Goal: Find specific page/section: Find specific page/section

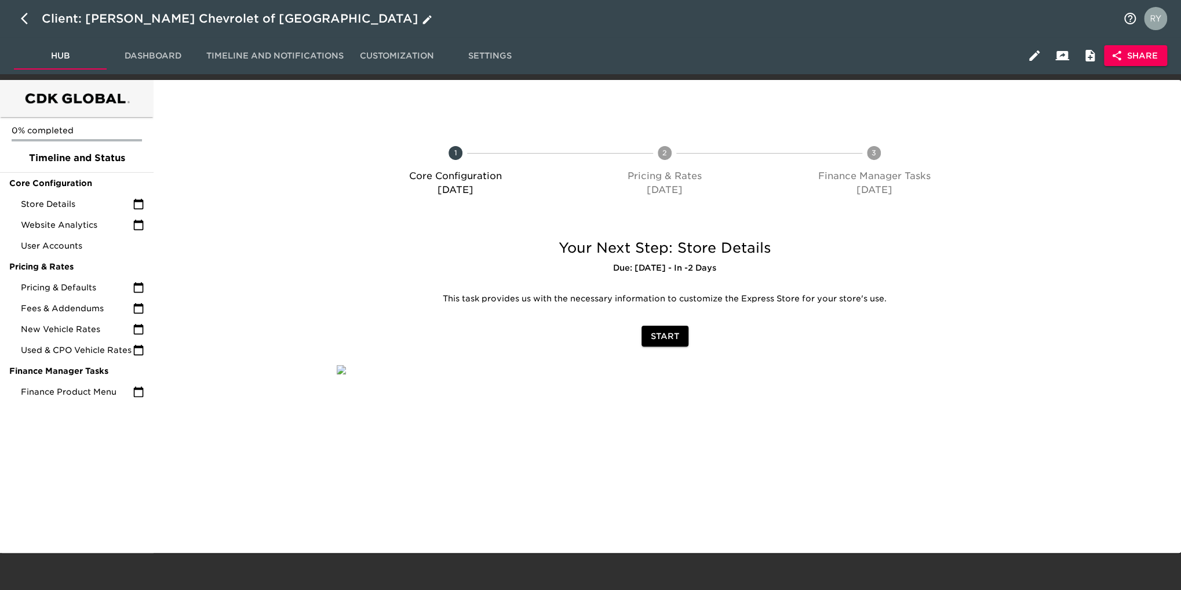
click at [24, 20] on icon "button" at bounding box center [28, 19] width 14 height 14
select select "10"
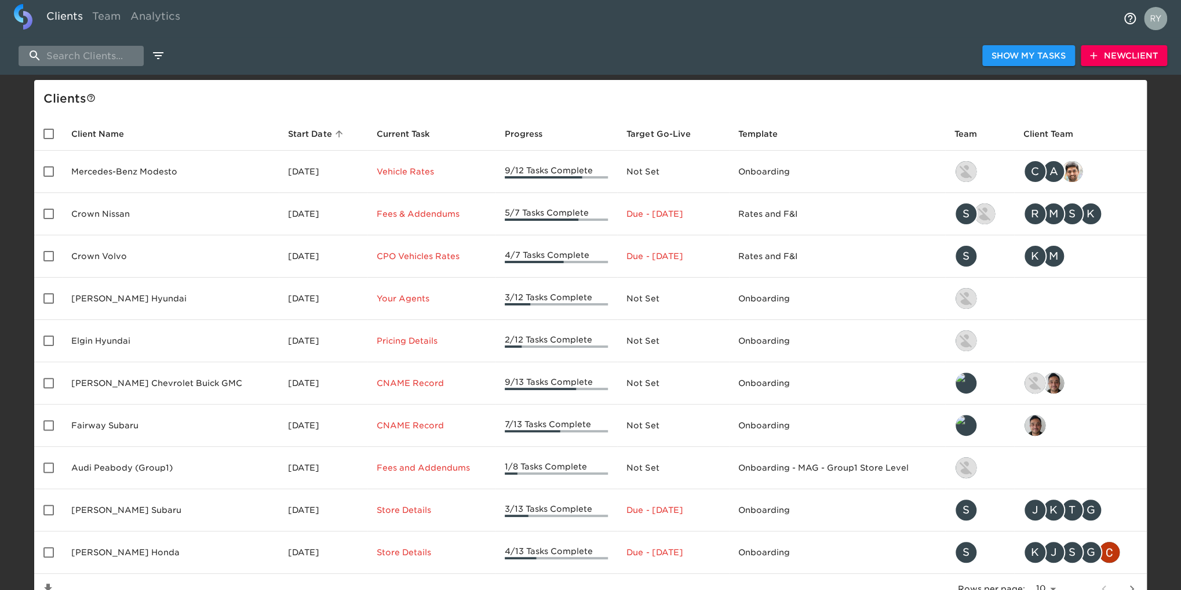
click at [90, 57] on input "search" at bounding box center [81, 56] width 125 height 20
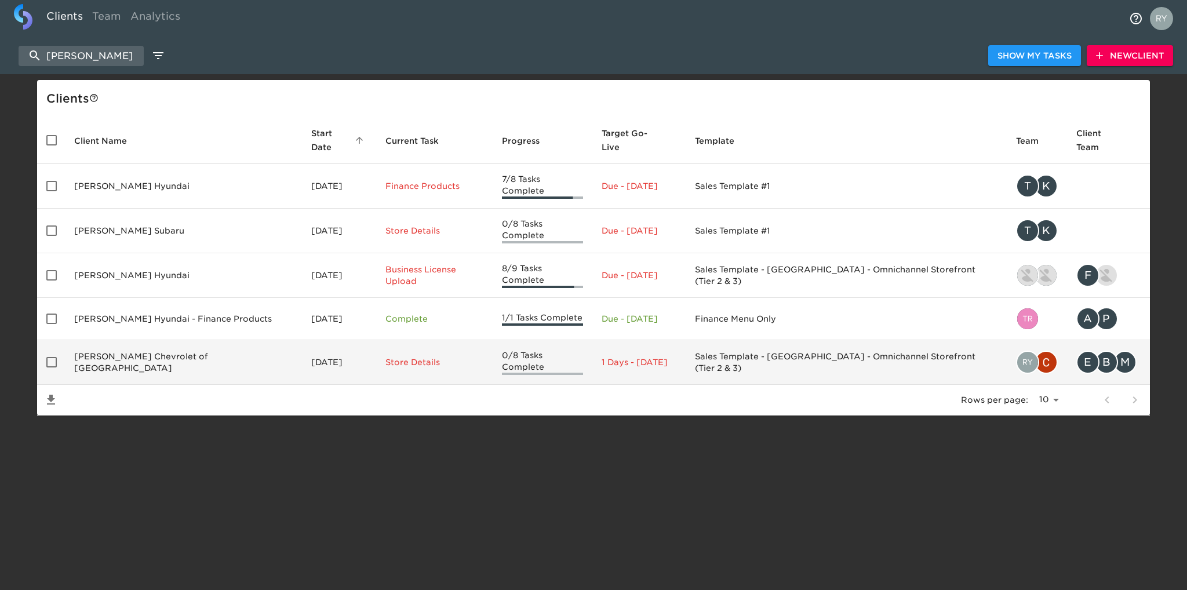
type input "[PERSON_NAME]"
click at [167, 340] on td "[PERSON_NAME] Chevrolet of [GEOGRAPHIC_DATA]" at bounding box center [183, 362] width 237 height 45
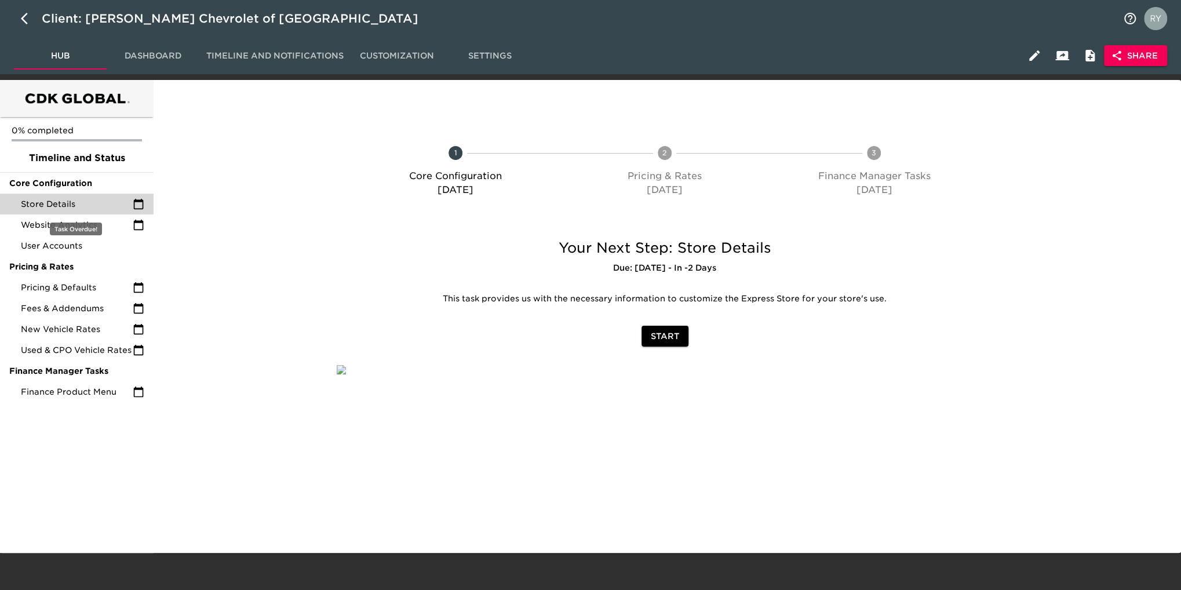
click at [58, 205] on span "Store Details" at bounding box center [77, 204] width 112 height 12
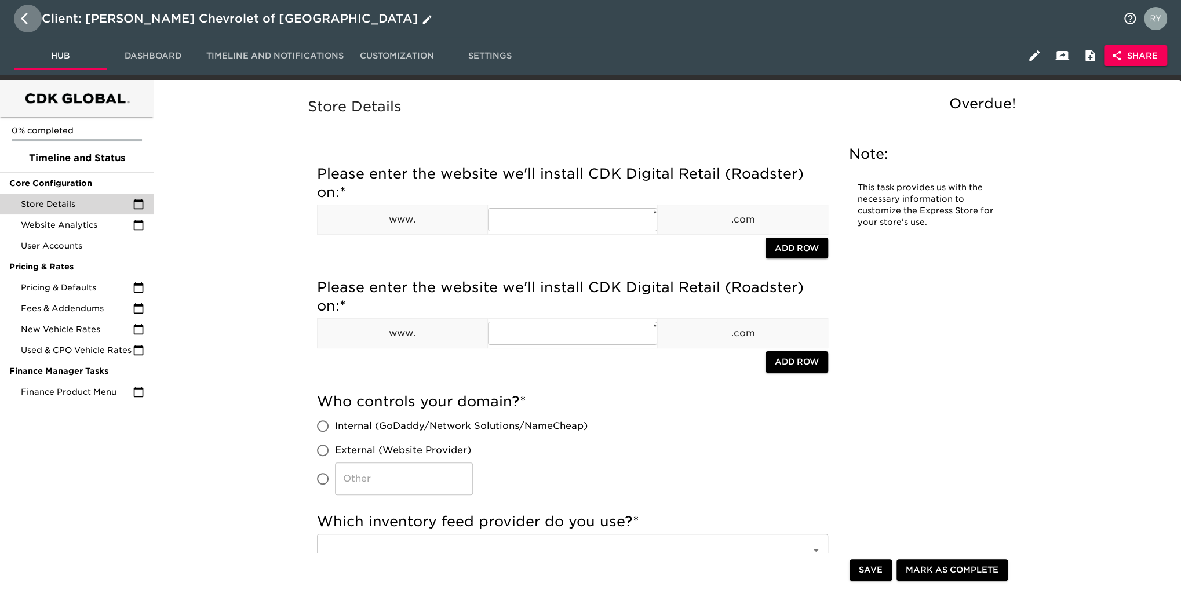
click at [26, 21] on icon "button" at bounding box center [24, 19] width 7 height 12
select select "10"
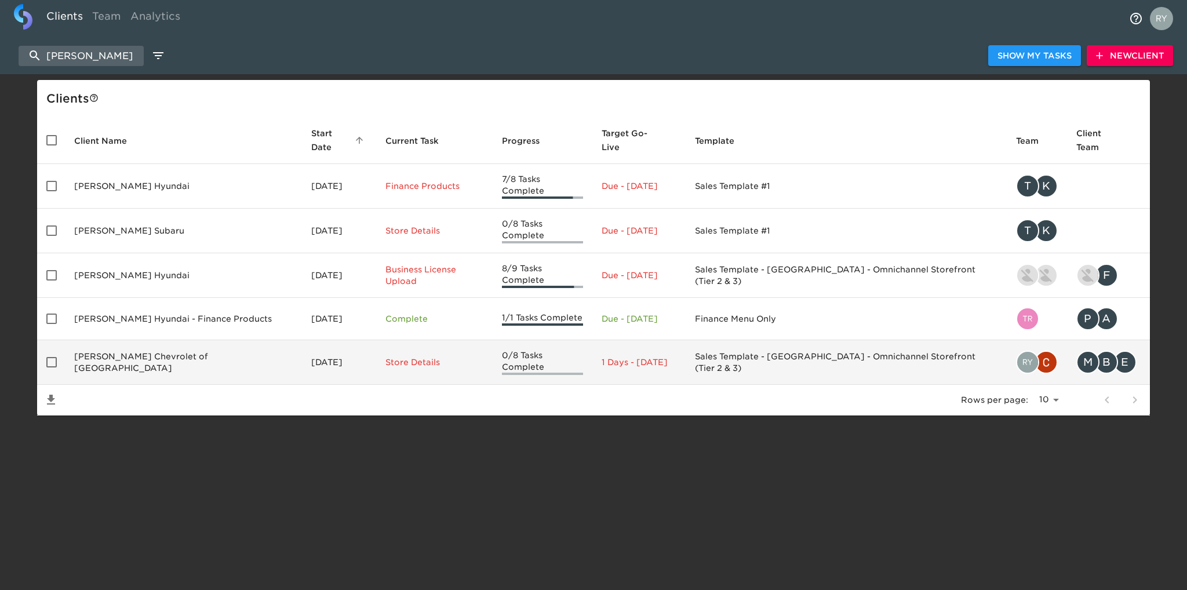
click at [174, 343] on td "[PERSON_NAME] Chevrolet of [GEOGRAPHIC_DATA]" at bounding box center [183, 362] width 237 height 45
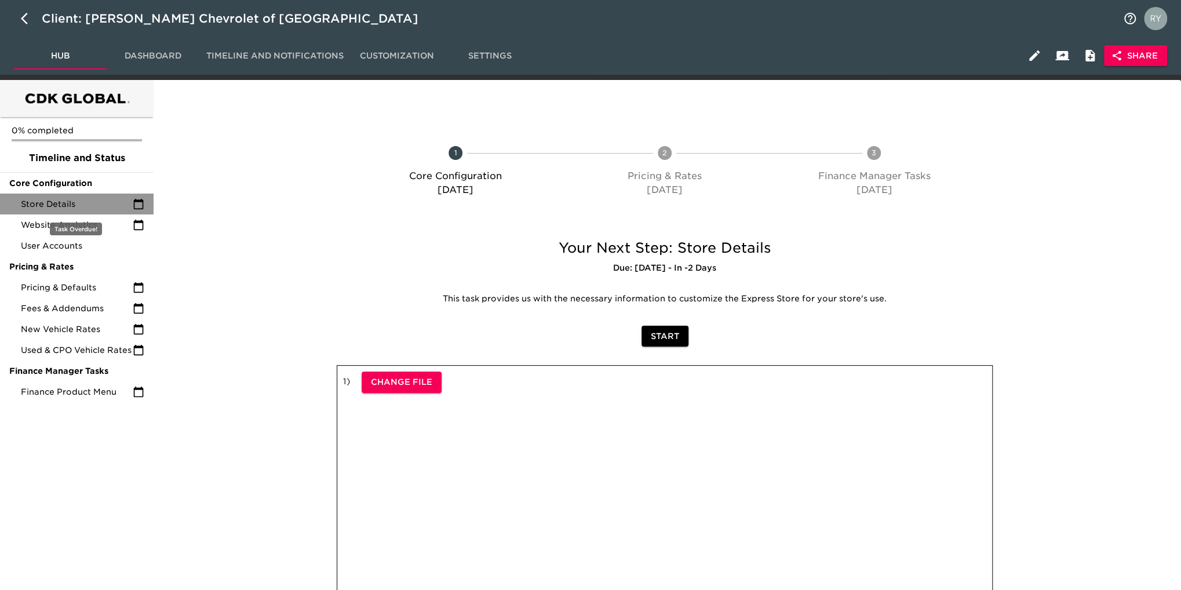
click at [80, 210] on div "Store Details" at bounding box center [77, 204] width 154 height 21
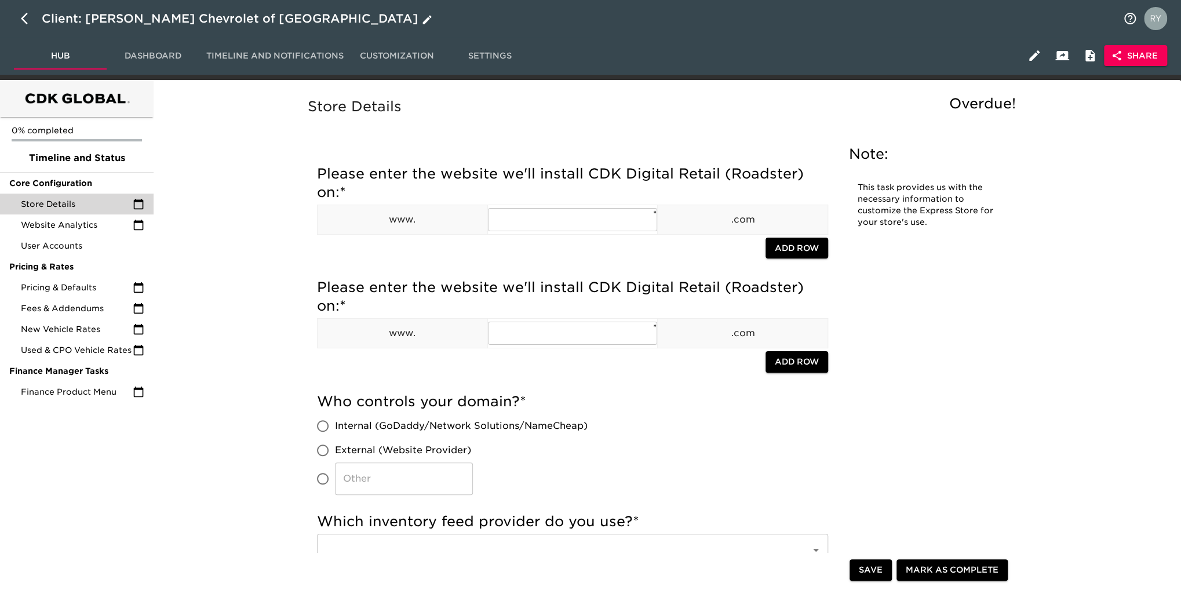
click at [24, 17] on icon "button" at bounding box center [28, 19] width 14 height 14
select select "10"
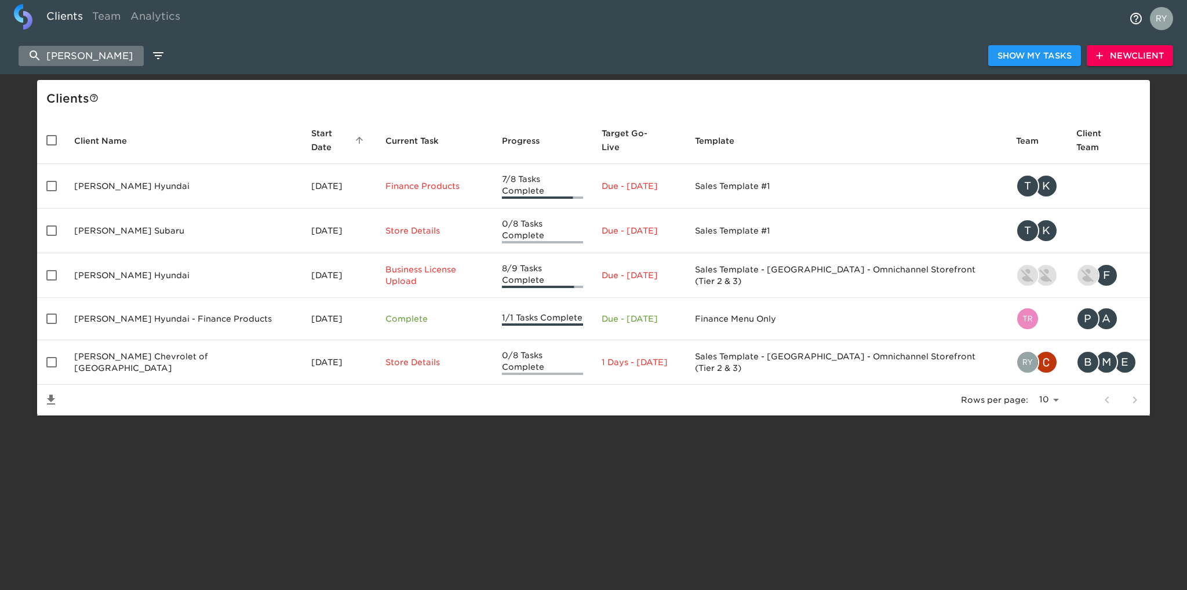
drag, startPoint x: 119, startPoint y: 56, endPoint x: 29, endPoint y: 59, distance: 89.9
click at [29, 59] on input "[PERSON_NAME]" at bounding box center [81, 56] width 125 height 20
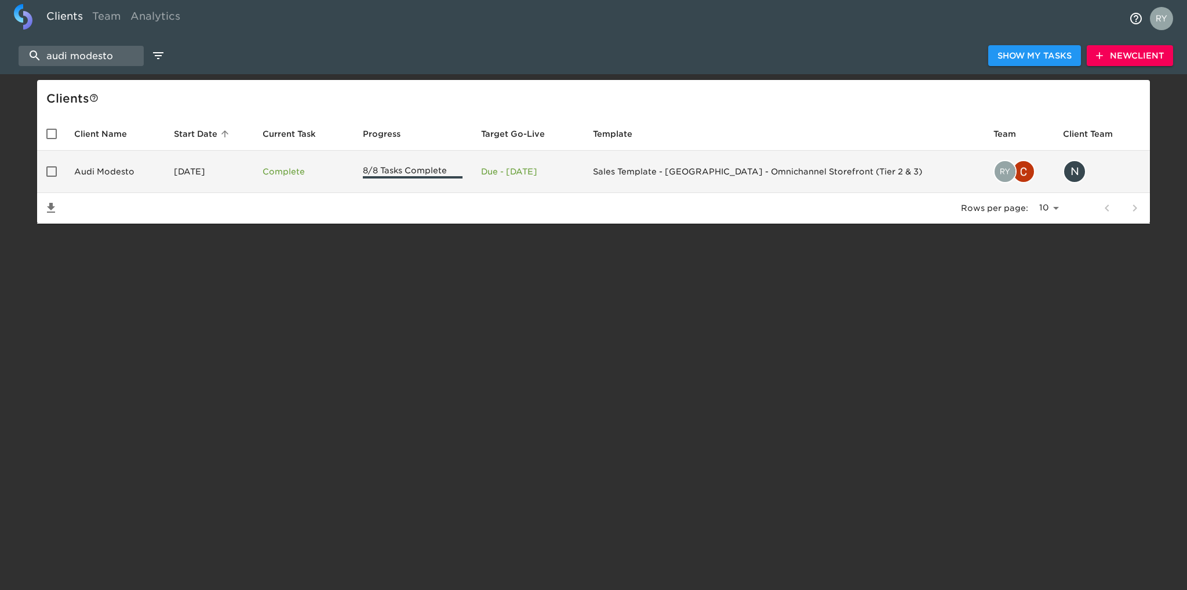
type input "audi modesto"
click at [130, 166] on td "Audi Modesto" at bounding box center [115, 172] width 100 height 42
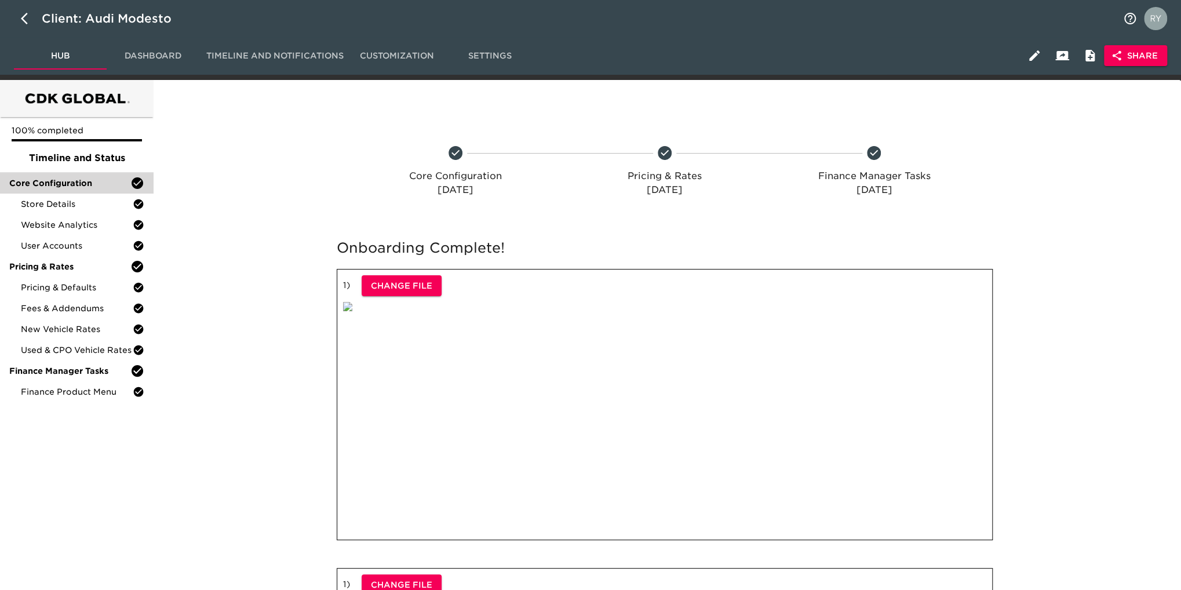
click at [44, 192] on div "Core Configuration" at bounding box center [77, 183] width 154 height 21
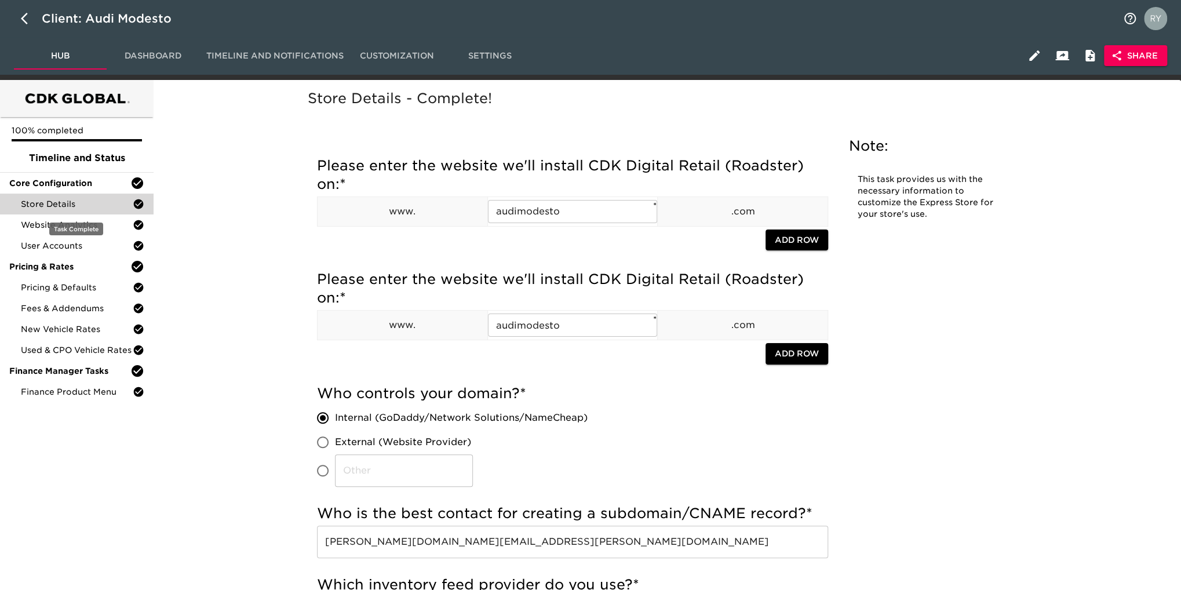
click at [45, 200] on span "Store Details" at bounding box center [77, 204] width 112 height 12
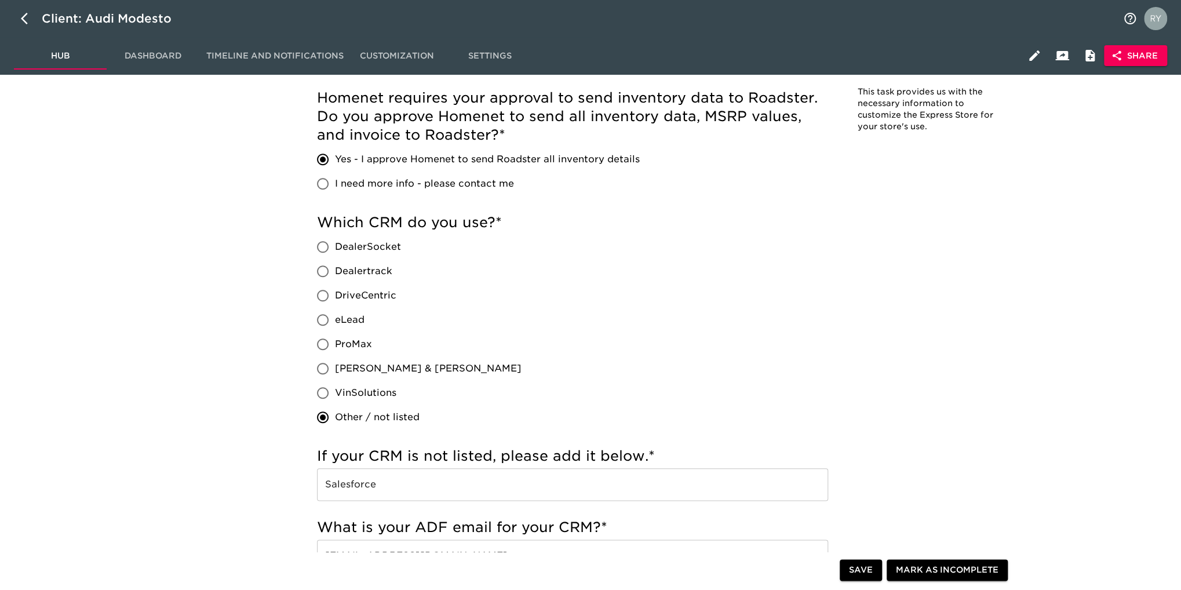
scroll to position [753, 0]
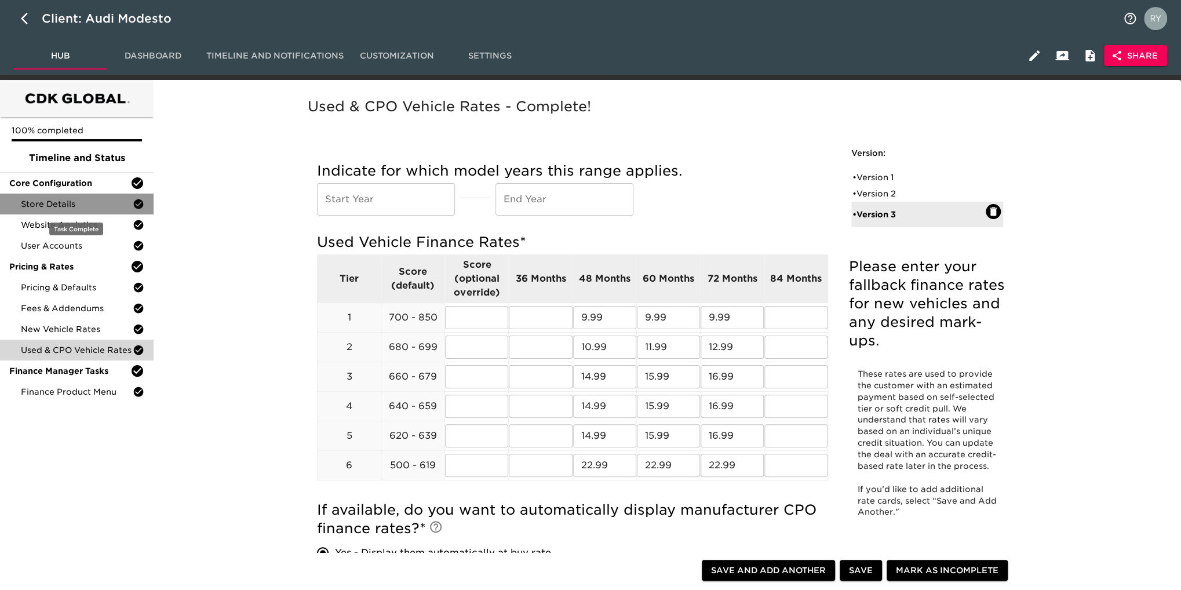
click at [58, 205] on span "Store Details" at bounding box center [77, 204] width 112 height 12
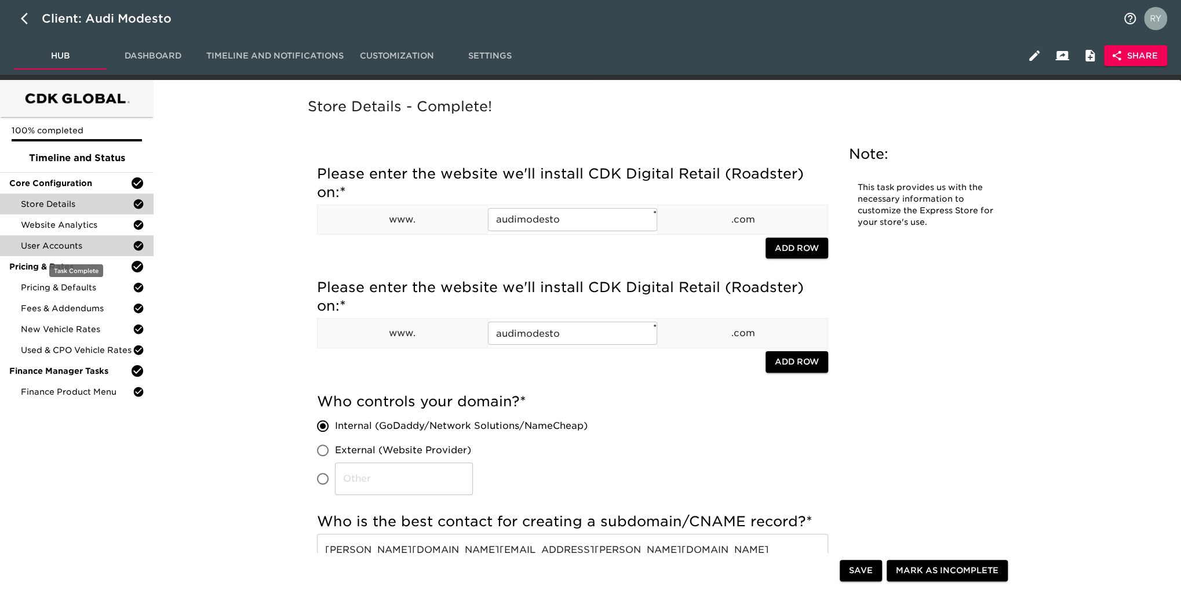
click at [88, 246] on span "User Accounts" at bounding box center [77, 246] width 112 height 12
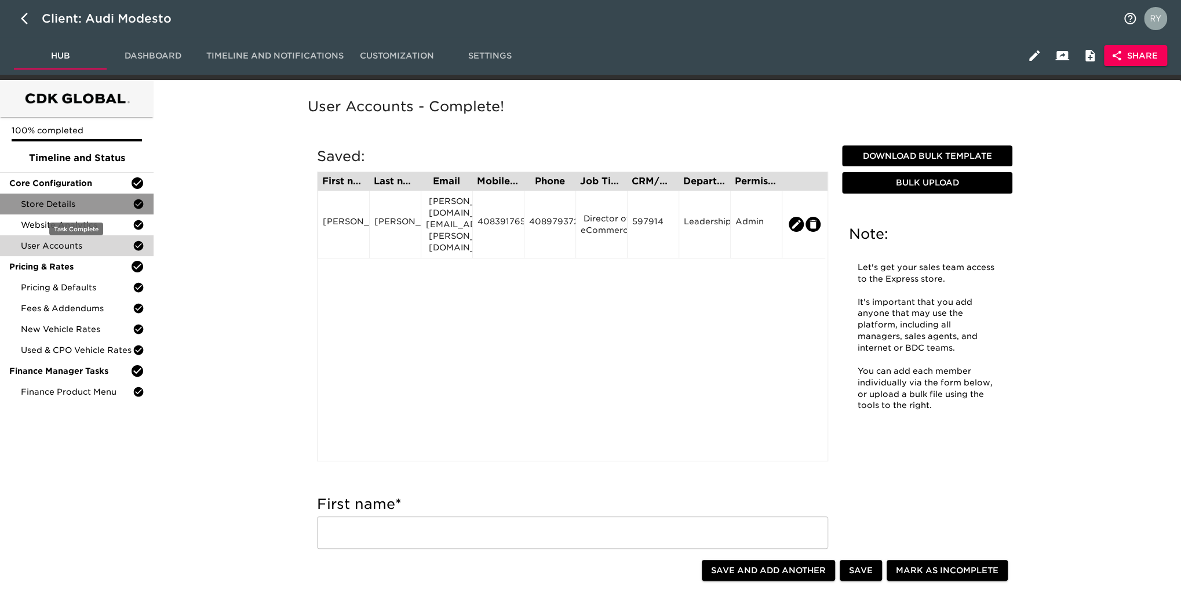
click at [86, 205] on span "Store Details" at bounding box center [77, 204] width 112 height 12
